Goal: Task Accomplishment & Management: Use online tool/utility

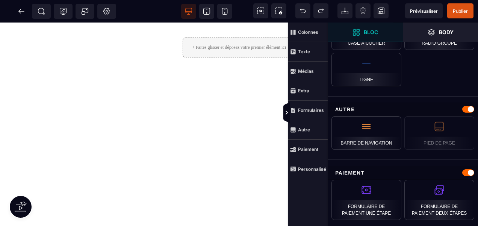
scroll to position [694, 0]
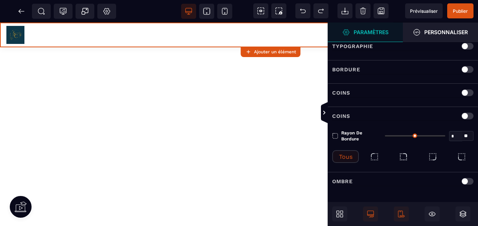
type input "*"
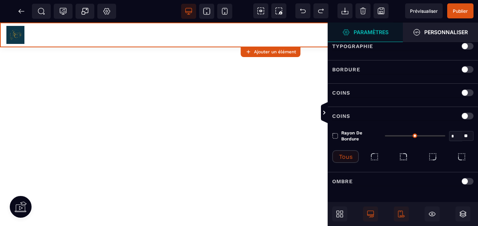
type input "**"
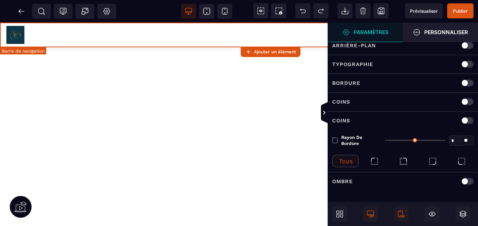
scroll to position [0, 0]
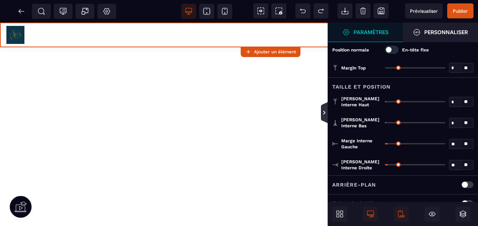
click at [325, 110] on icon at bounding box center [324, 113] width 6 height 6
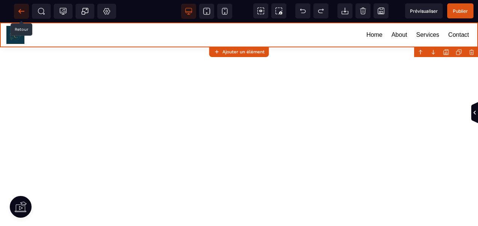
click at [21, 13] on icon at bounding box center [22, 12] width 8 height 8
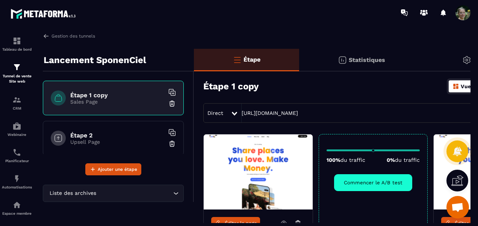
click at [239, 218] on link "Éditer la page" at bounding box center [235, 223] width 49 height 12
